Goal: Ask a question

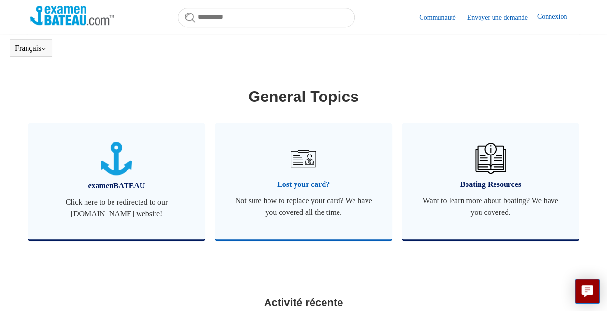
scroll to position [385, 0]
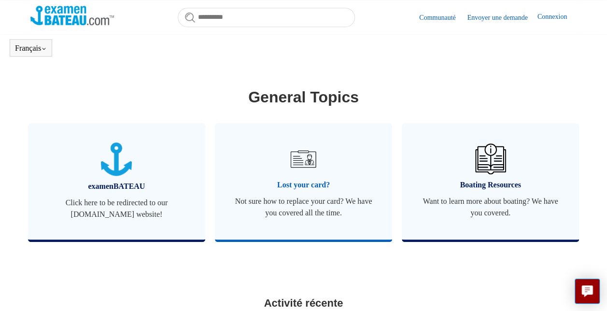
click at [291, 198] on span "Not sure how to replace your card? We have you covered all the time." at bounding box center [303, 207] width 148 height 23
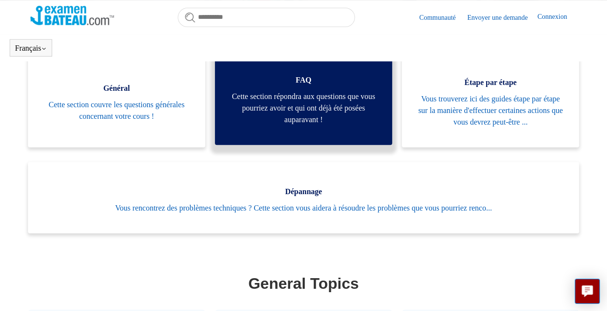
scroll to position [196, 0]
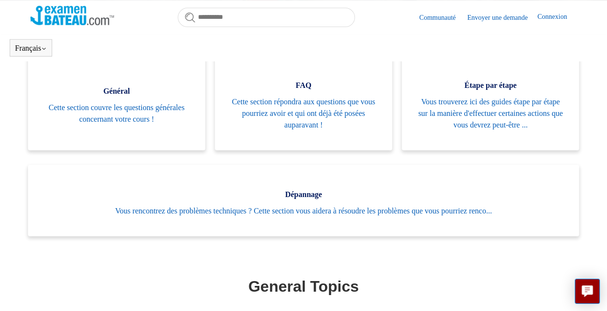
click at [496, 19] on link "Envoyer une demande" at bounding box center [503, 18] width 70 height 10
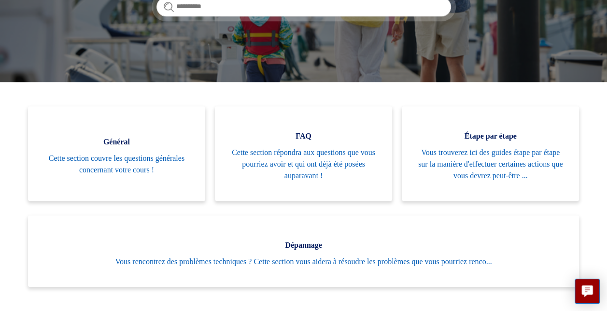
scroll to position [173, 0]
